Goal: Task Accomplishment & Management: Manage account settings

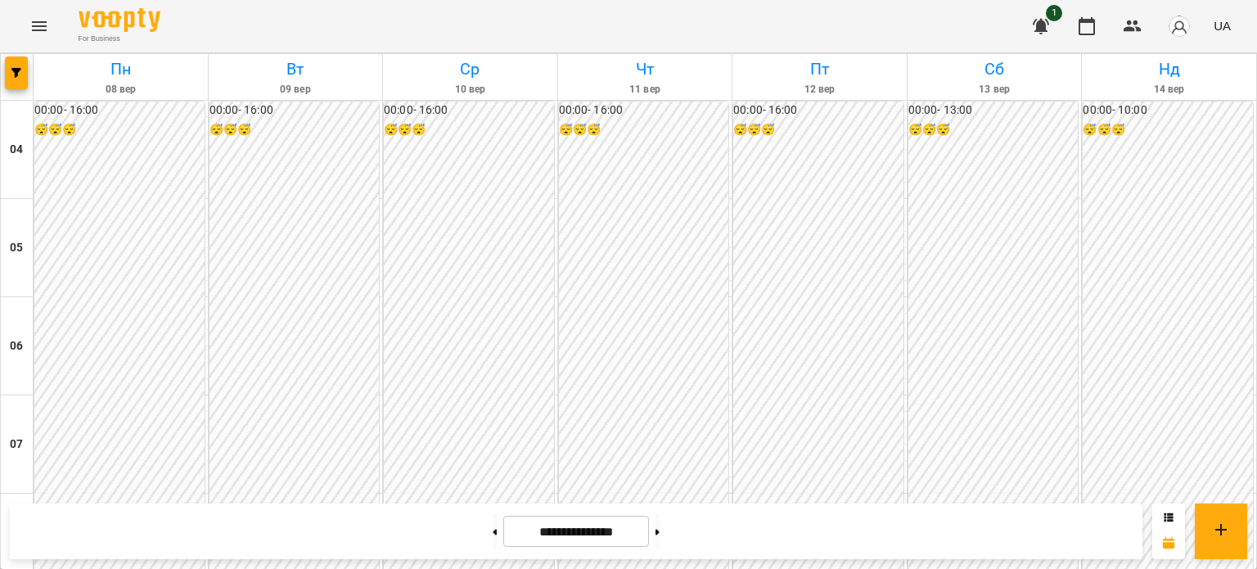
click at [1037, 20] on icon "button" at bounding box center [1041, 27] width 16 height 16
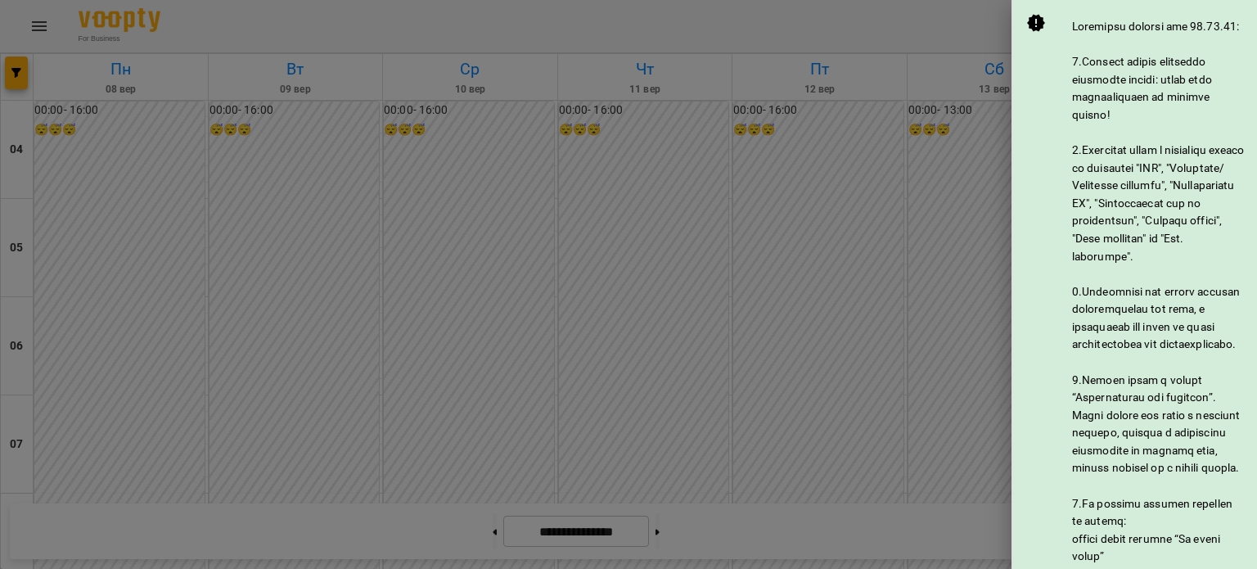
scroll to position [926, 0]
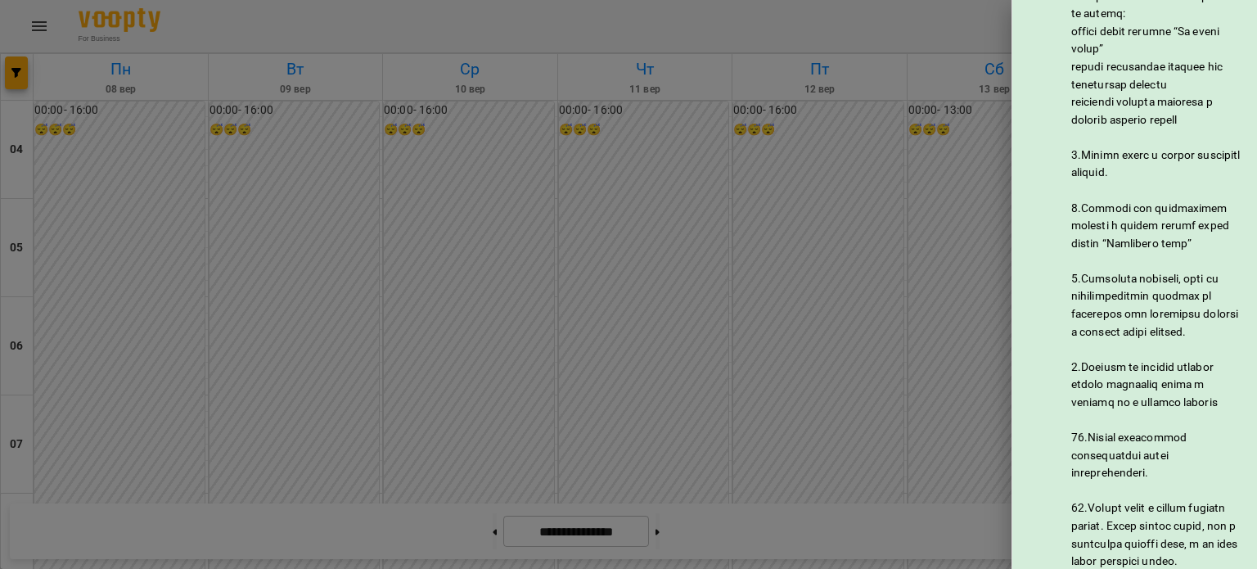
click at [872, 275] on div at bounding box center [628, 284] width 1257 height 569
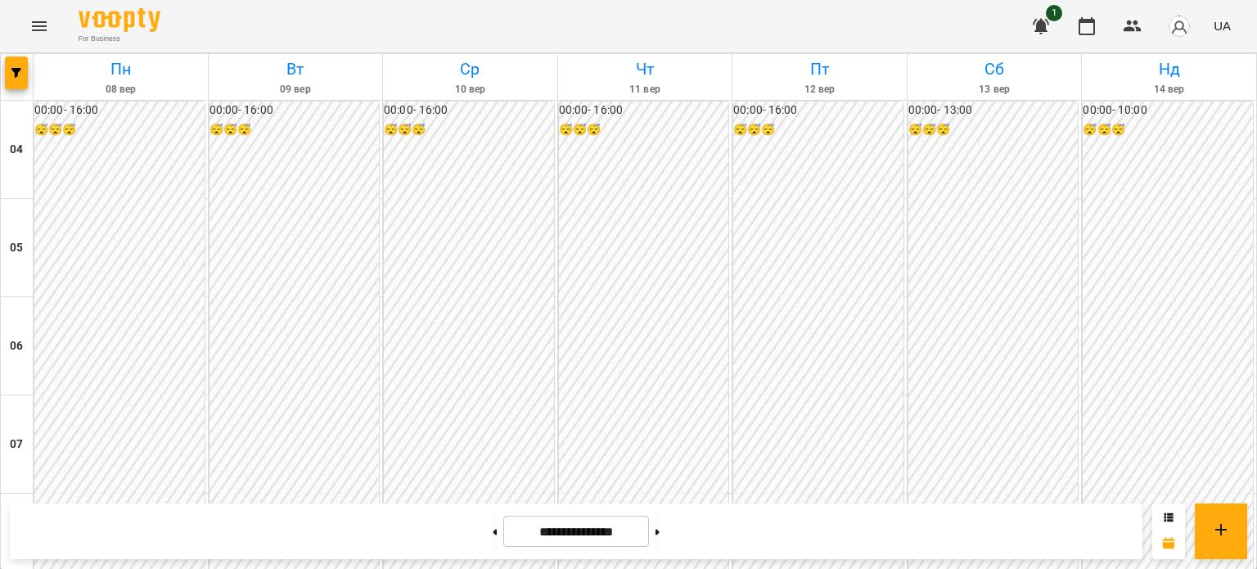
scroll to position [1128, 0]
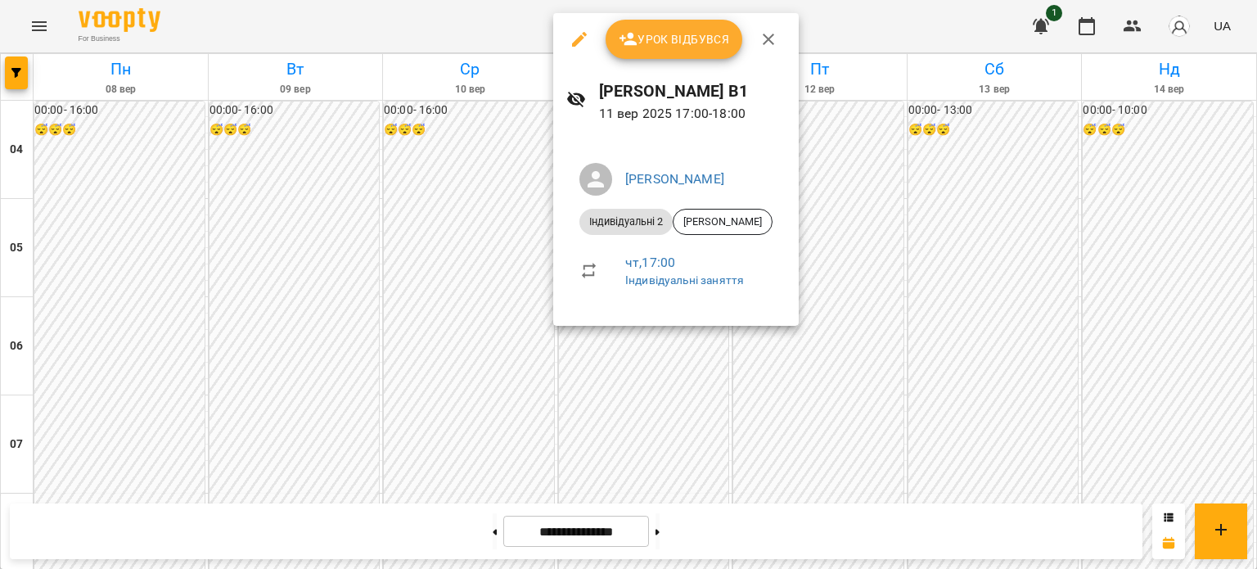
click at [668, 48] on span "Урок відбувся" at bounding box center [674, 39] width 111 height 20
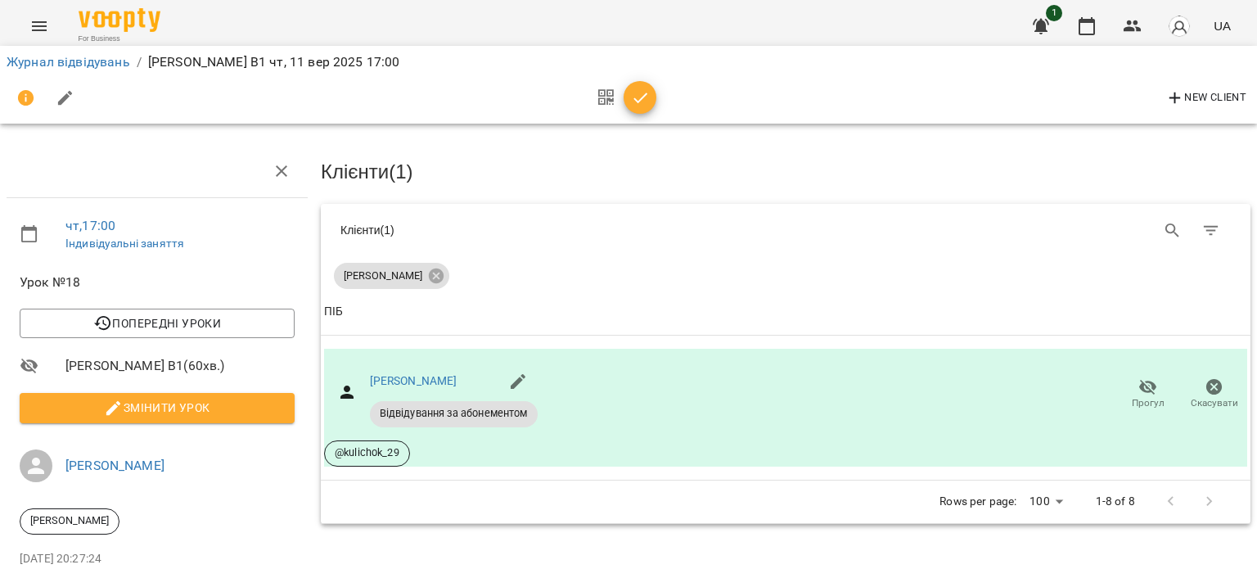
drag, startPoint x: 651, startPoint y: 104, endPoint x: 633, endPoint y: 104, distance: 18.0
click at [650, 104] on span "button" at bounding box center [639, 98] width 33 height 20
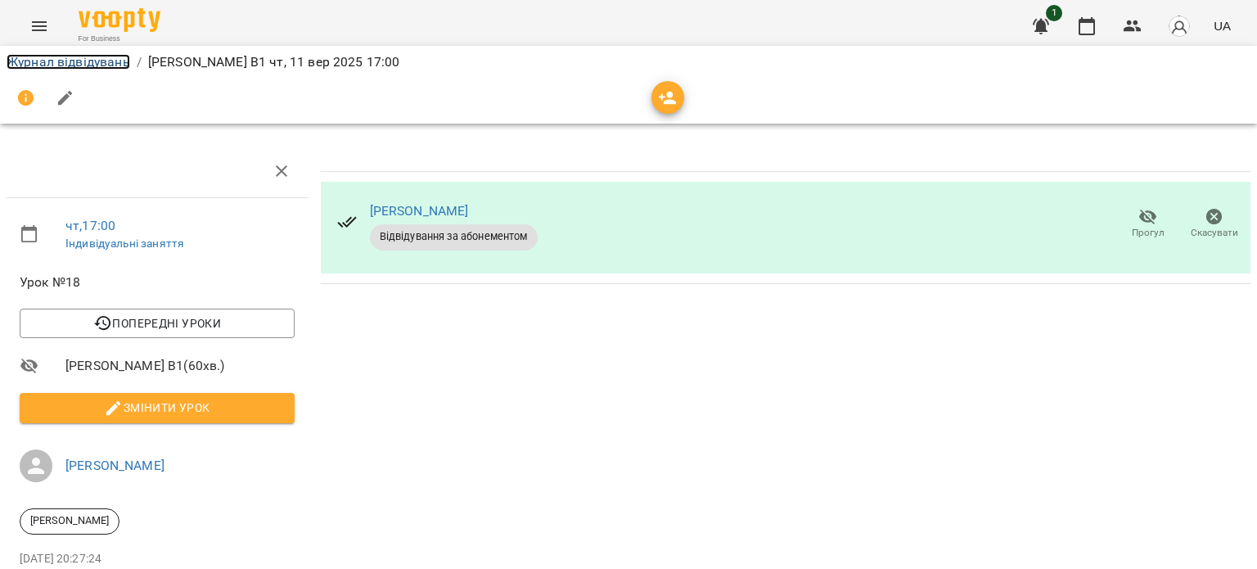
click at [46, 59] on link "Журнал відвідувань" at bounding box center [69, 62] width 124 height 16
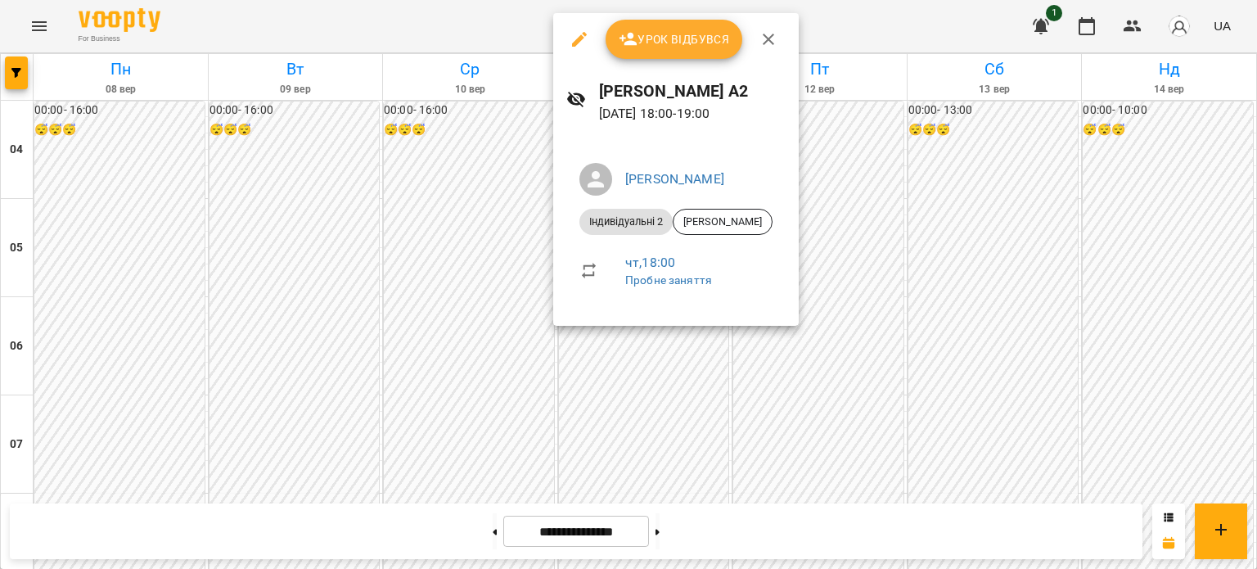
scroll to position [1296, 0]
click at [661, 55] on button "Урок відбувся" at bounding box center [673, 39] width 137 height 39
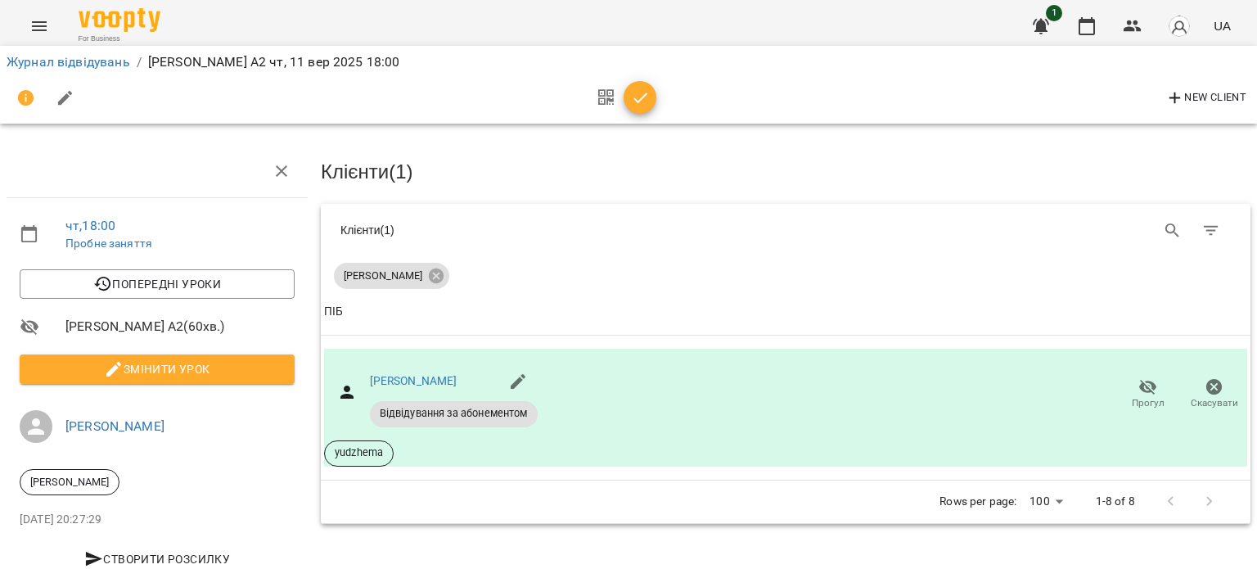
click at [637, 99] on icon "button" at bounding box center [641, 98] width 20 height 20
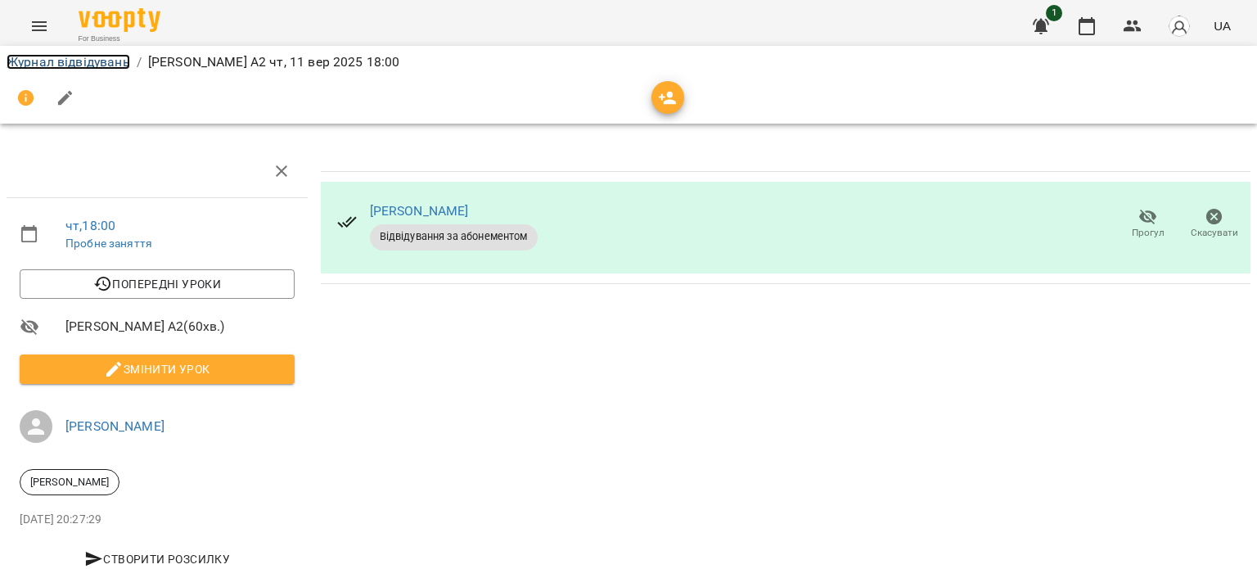
click at [104, 59] on link "Журнал відвідувань" at bounding box center [69, 62] width 124 height 16
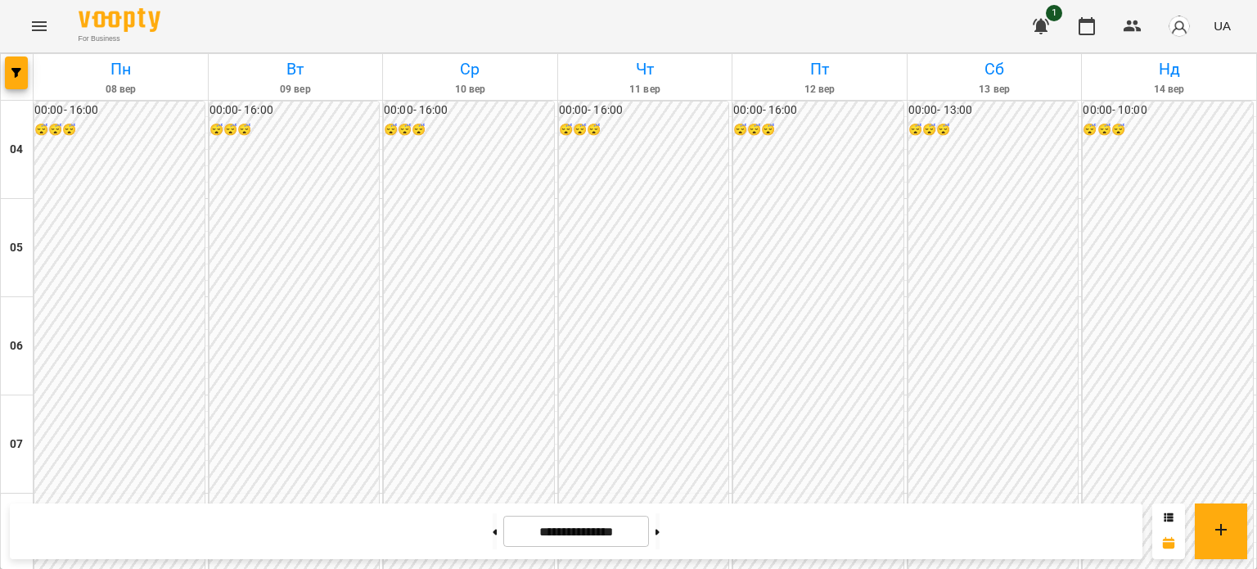
scroll to position [1379, 0]
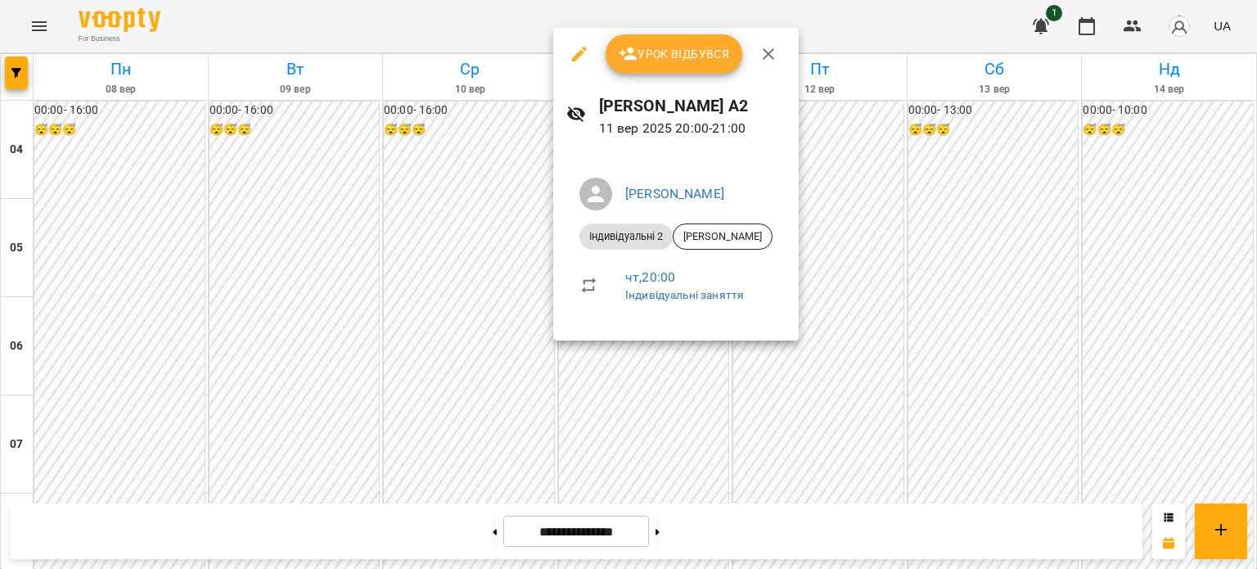
click at [646, 70] on button "Урок відбувся" at bounding box center [673, 53] width 137 height 39
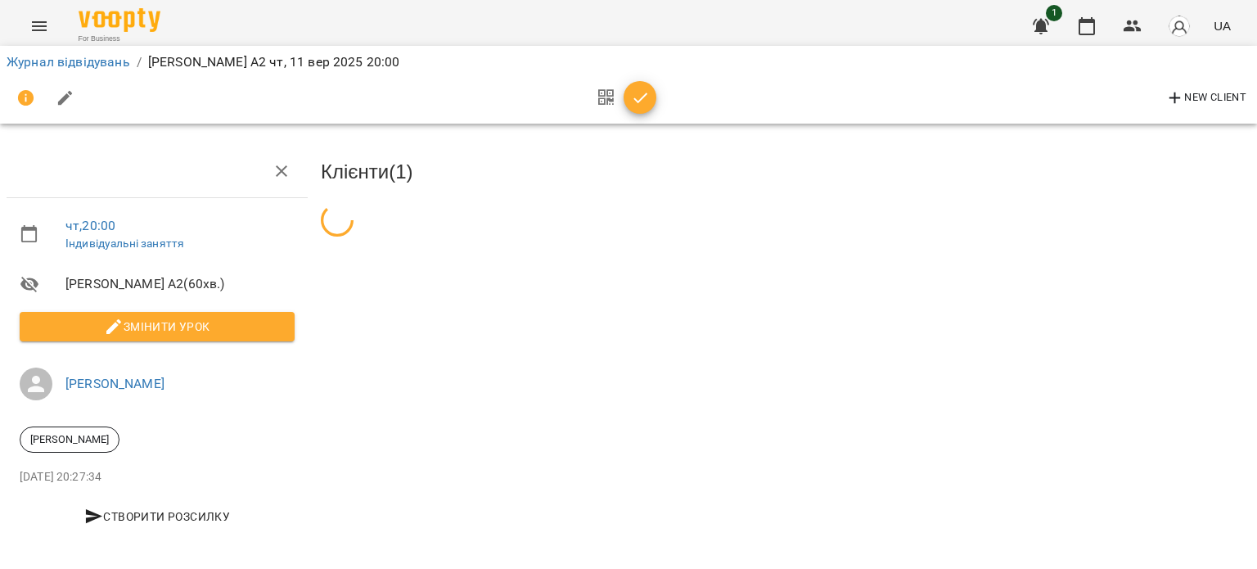
click at [634, 93] on icon "button" at bounding box center [641, 98] width 20 height 20
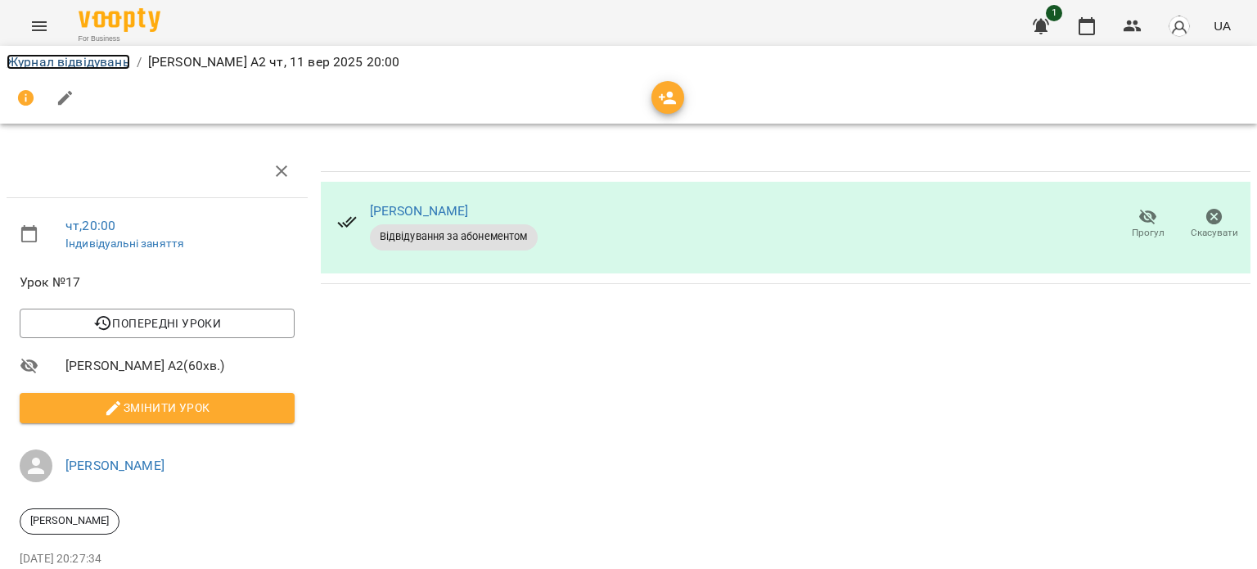
click at [95, 65] on link "Журнал відвідувань" at bounding box center [69, 62] width 124 height 16
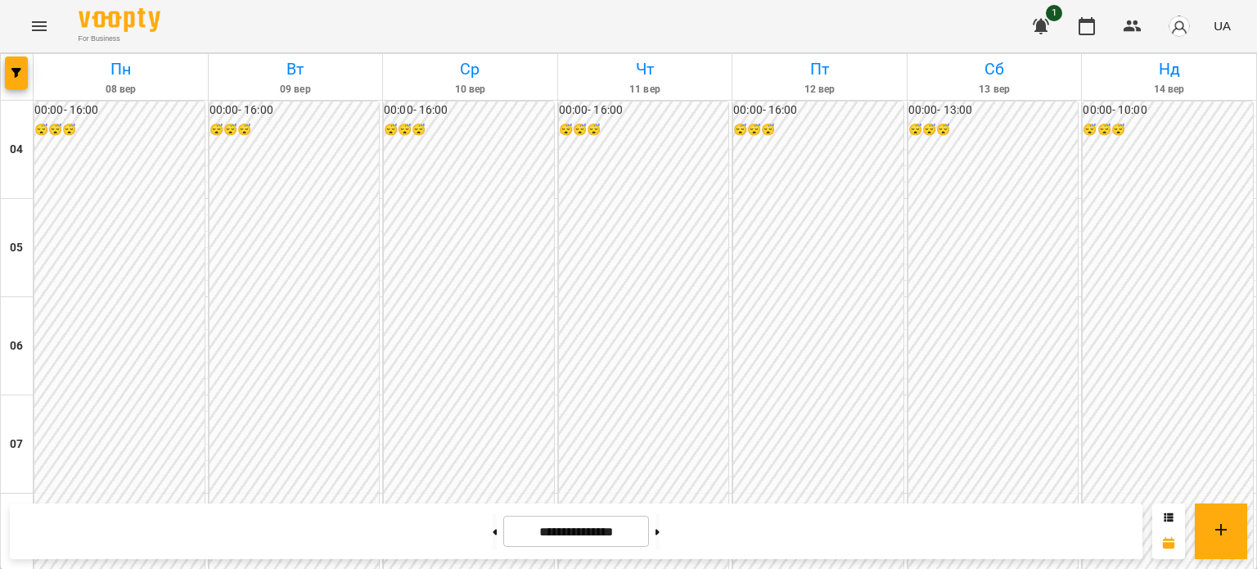
scroll to position [1139, 0]
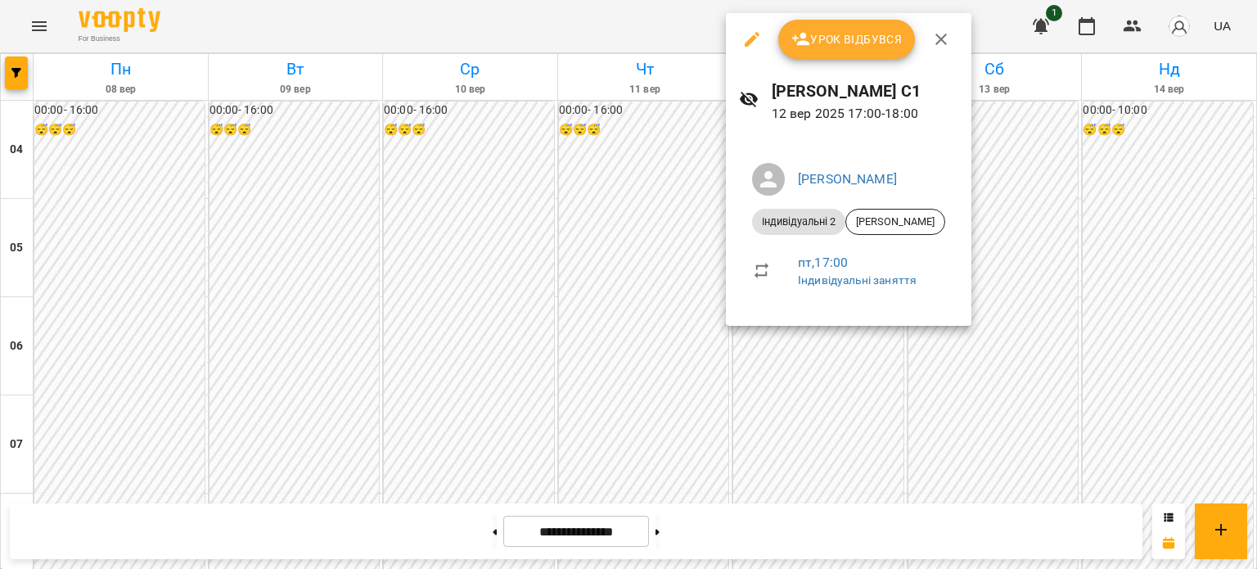
click at [821, 34] on span "Урок відбувся" at bounding box center [846, 39] width 111 height 20
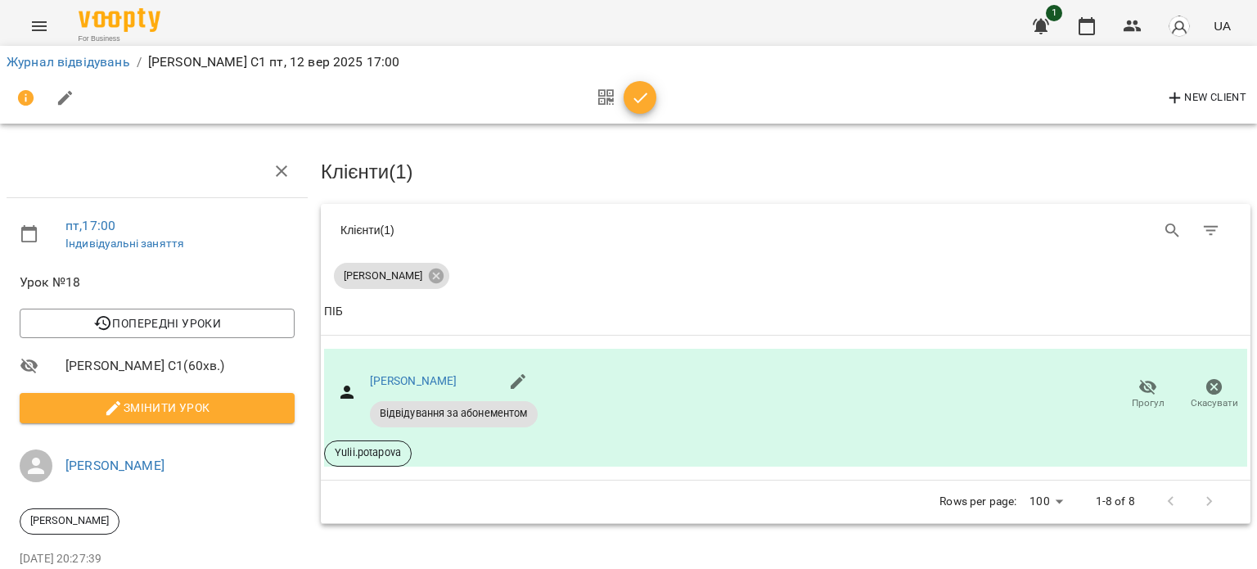
click at [643, 97] on icon "button" at bounding box center [640, 97] width 14 height 11
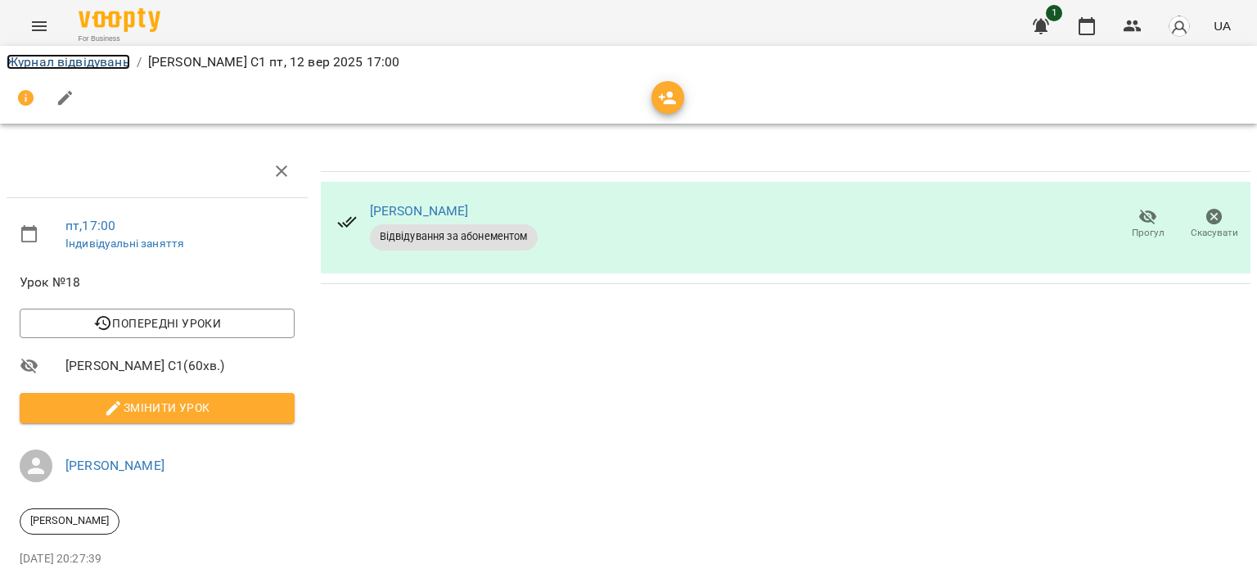
click at [48, 61] on link "Журнал відвідувань" at bounding box center [69, 62] width 124 height 16
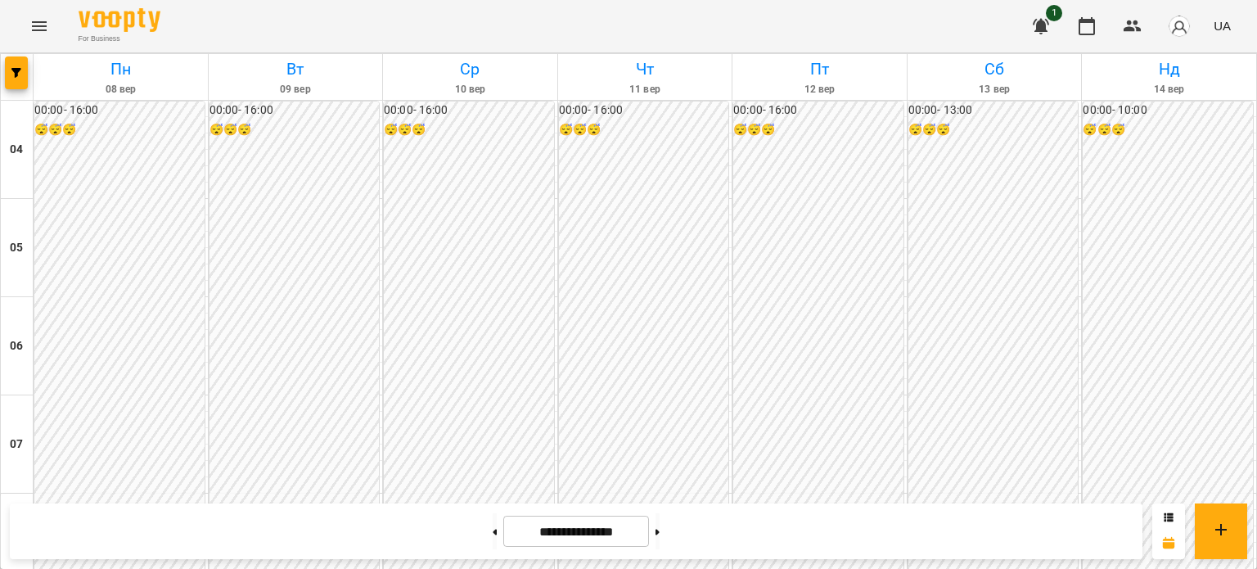
scroll to position [1275, 0]
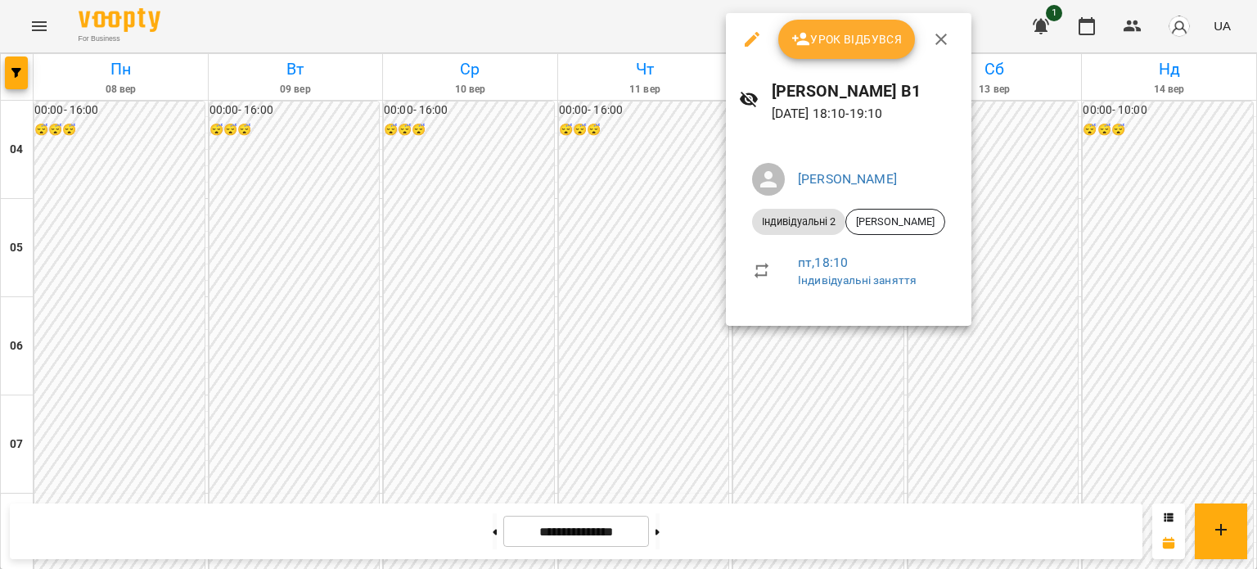
click at [813, 48] on span "Урок відбувся" at bounding box center [846, 39] width 111 height 20
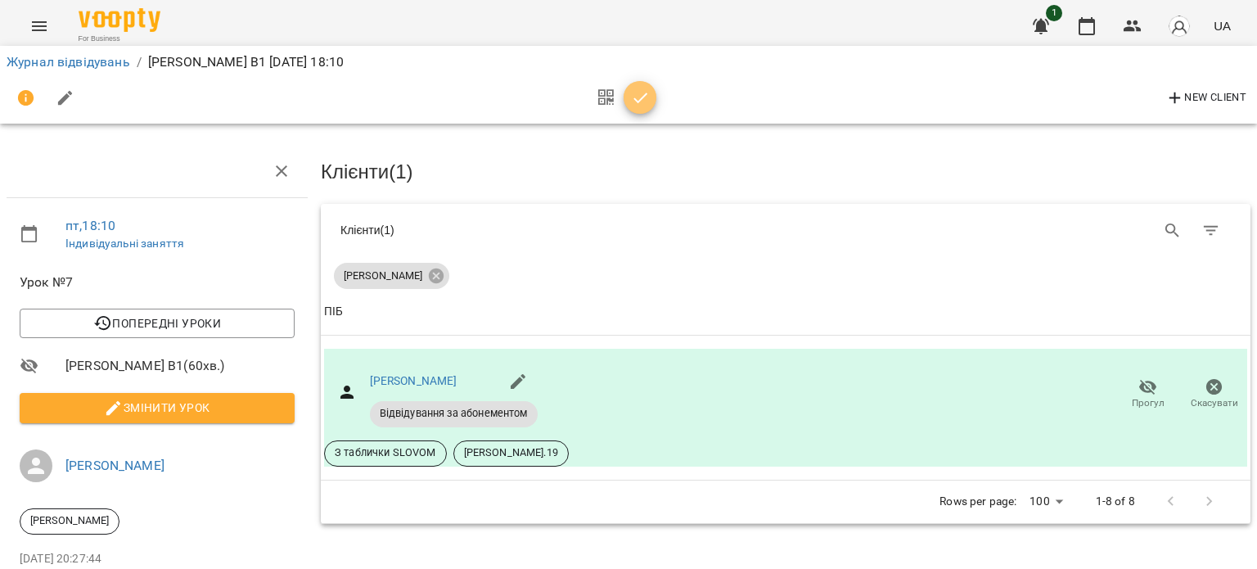
click at [632, 100] on icon "button" at bounding box center [641, 98] width 20 height 20
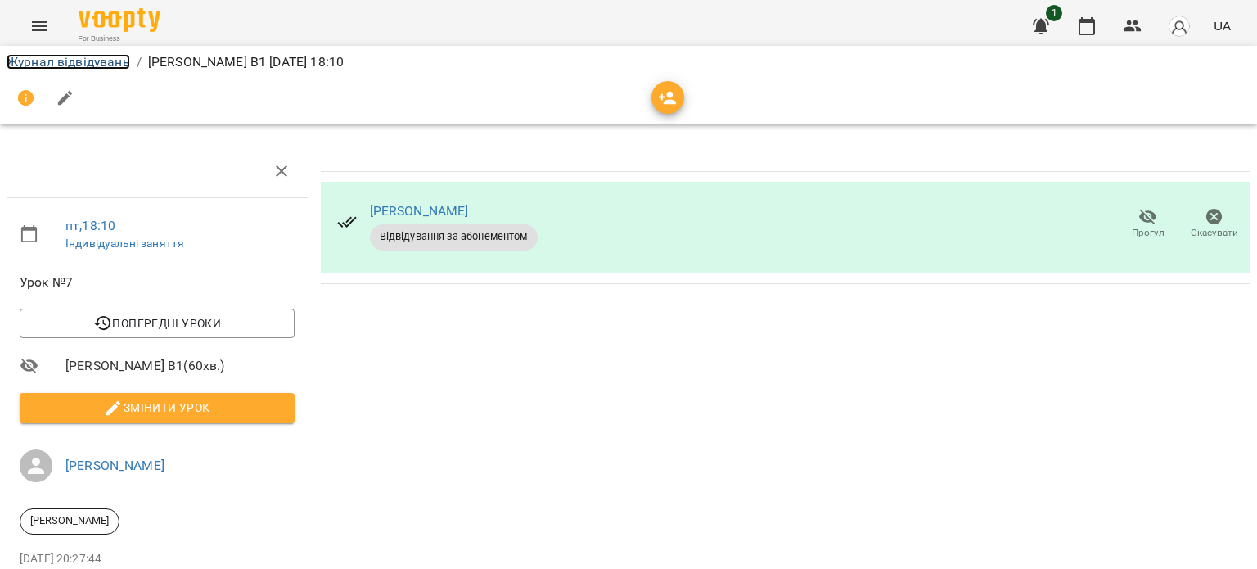
click at [88, 69] on link "Журнал відвідувань" at bounding box center [69, 62] width 124 height 16
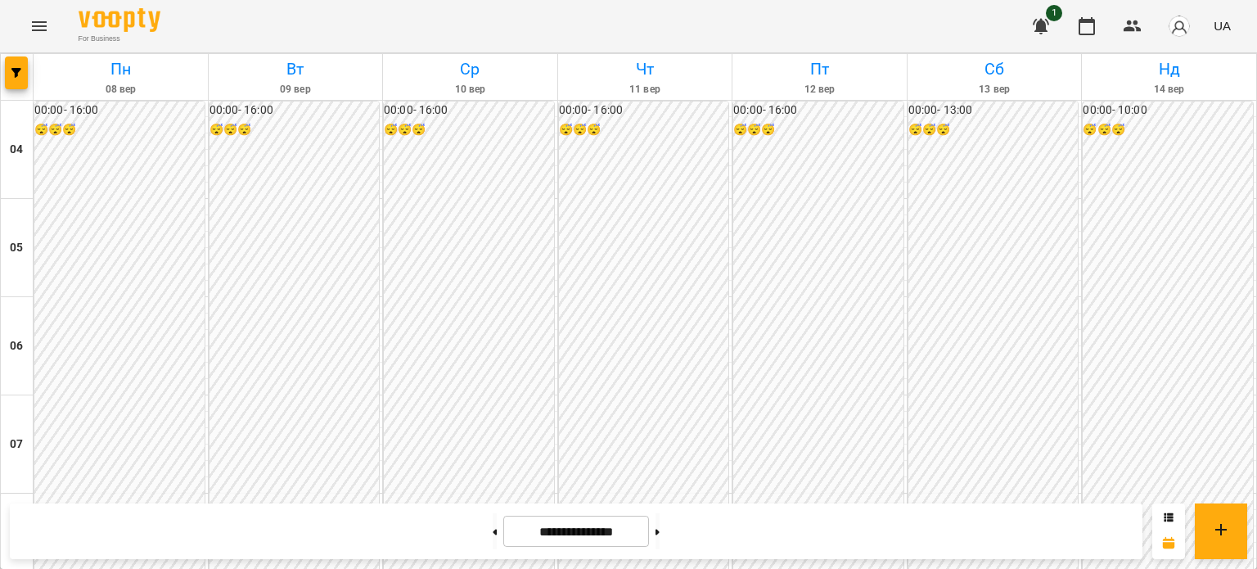
scroll to position [983, 0]
